Goal: Task Accomplishment & Management: Manage account settings

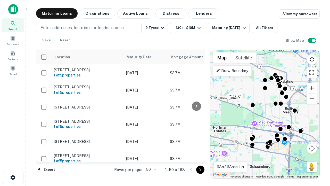
click at [312, 88] on button "Zoom in" at bounding box center [312, 88] width 10 height 10
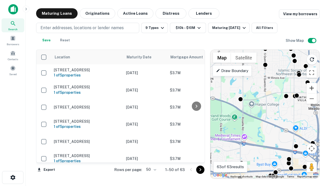
click at [312, 88] on button "Zoom in" at bounding box center [312, 88] width 10 height 10
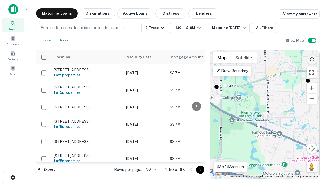
click at [312, 58] on icon "Reload search area" at bounding box center [312, 59] width 6 height 6
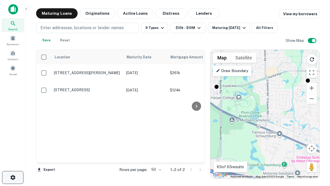
click at [13, 177] on icon "button" at bounding box center [13, 177] width 6 height 6
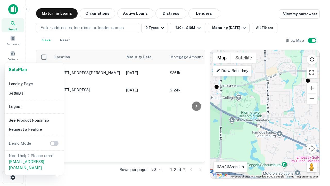
click at [34, 106] on li "Logout" at bounding box center [34, 106] width 55 height 9
